Goal: Transaction & Acquisition: Purchase product/service

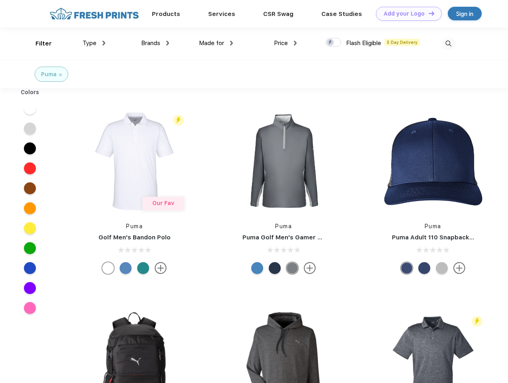
scroll to position [0, 0]
click at [406, 14] on link "Add your Logo Design Tool" at bounding box center [409, 14] width 66 height 14
click at [0, 0] on div "Design Tool" at bounding box center [0, 0] width 0 height 0
click at [428, 13] on link "Add your Logo Design Tool" at bounding box center [409, 14] width 66 height 14
click at [38, 43] on div "Filter" at bounding box center [44, 43] width 16 height 9
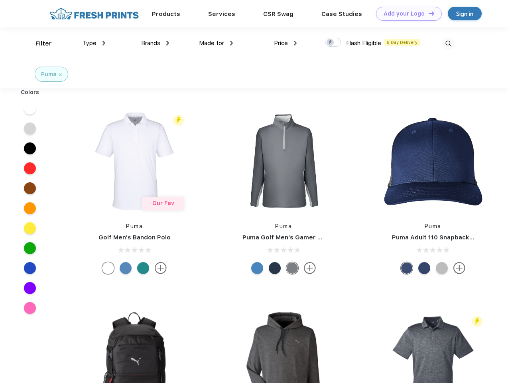
click at [94, 43] on span "Type" at bounding box center [90, 42] width 14 height 7
click at [155, 43] on span "Brands" at bounding box center [150, 42] width 19 height 7
click at [216, 43] on span "Made for" at bounding box center [211, 42] width 25 height 7
click at [286, 43] on span "Price" at bounding box center [281, 42] width 14 height 7
click at [333, 43] on div at bounding box center [334, 42] width 16 height 9
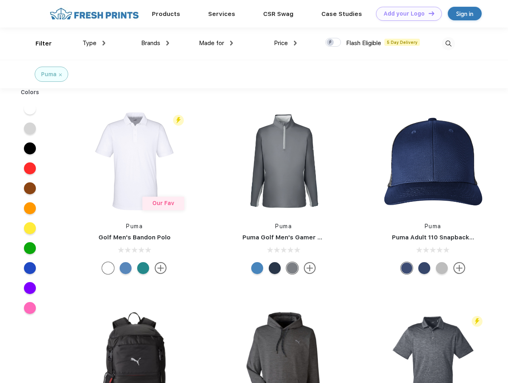
click at [331, 43] on input "checkbox" at bounding box center [328, 39] width 5 height 5
click at [448, 43] on img at bounding box center [448, 43] width 13 height 13
